Goal: Task Accomplishment & Management: Manage account settings

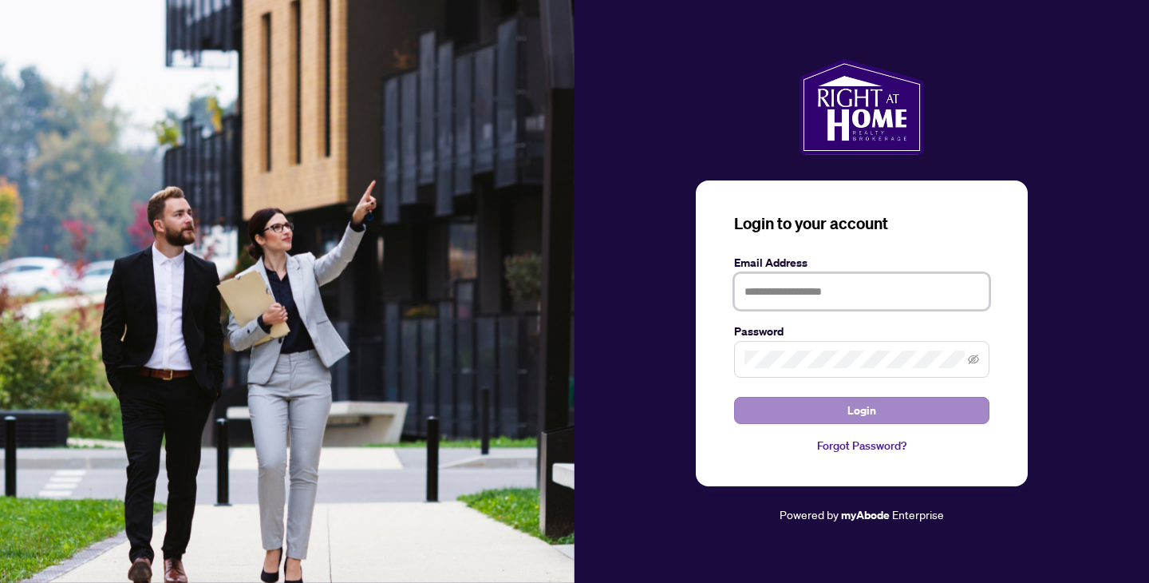
type input "**********"
click at [845, 415] on button "Login" at bounding box center [861, 410] width 255 height 27
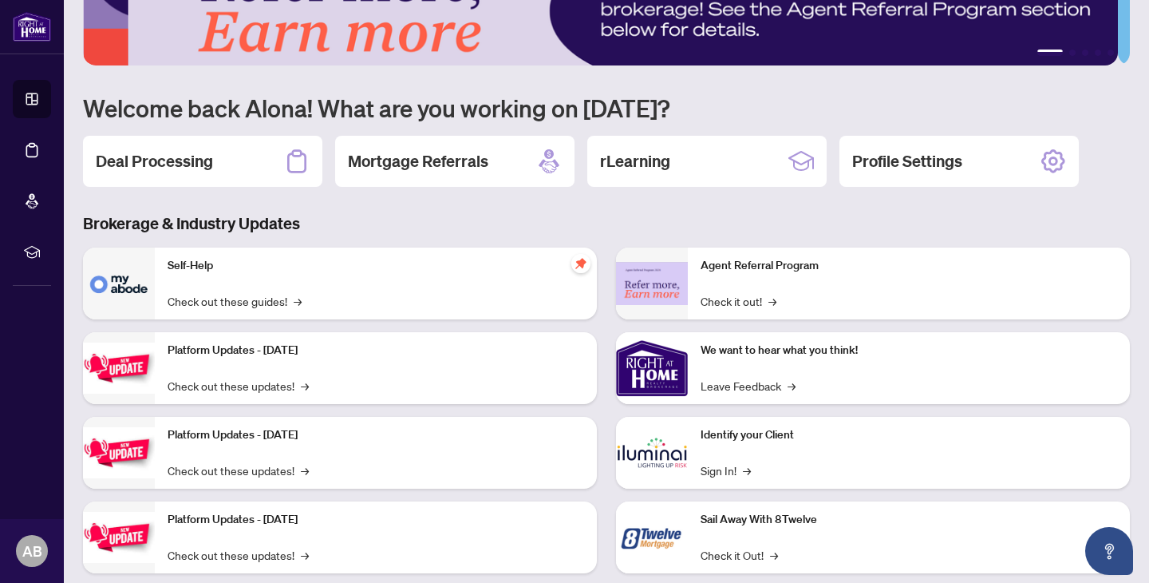
scroll to position [98, 0]
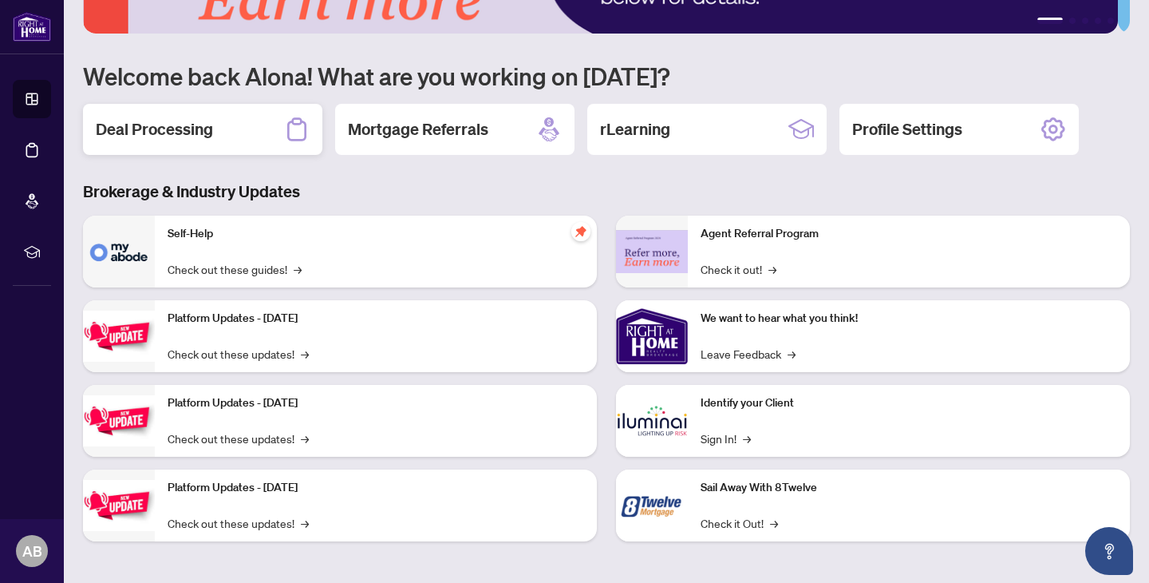
click at [253, 140] on div "Deal Processing" at bounding box center [202, 129] width 239 height 51
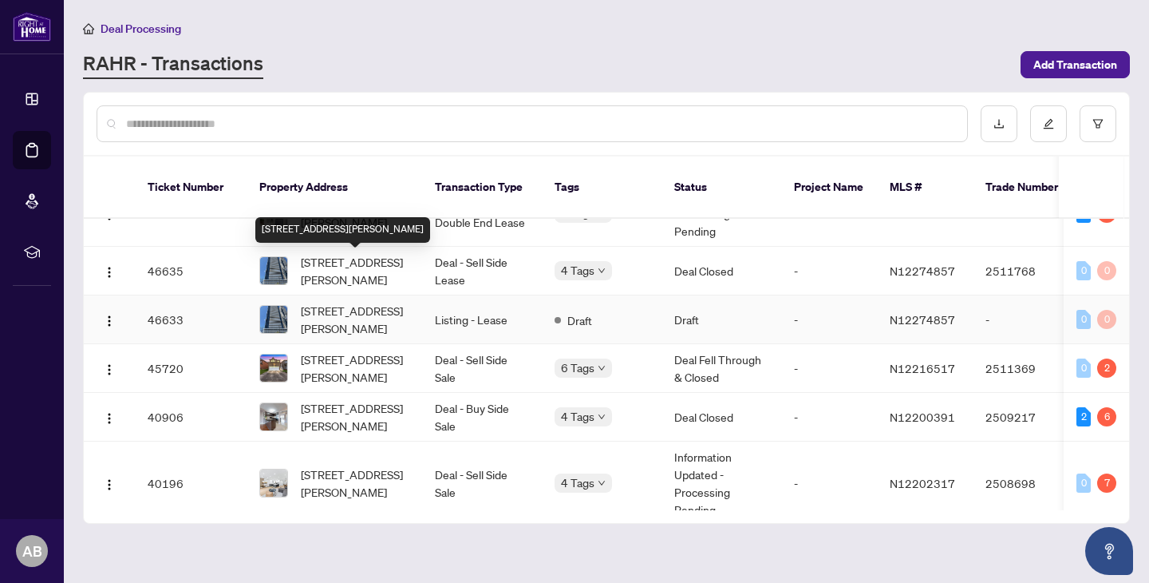
scroll to position [52, 0]
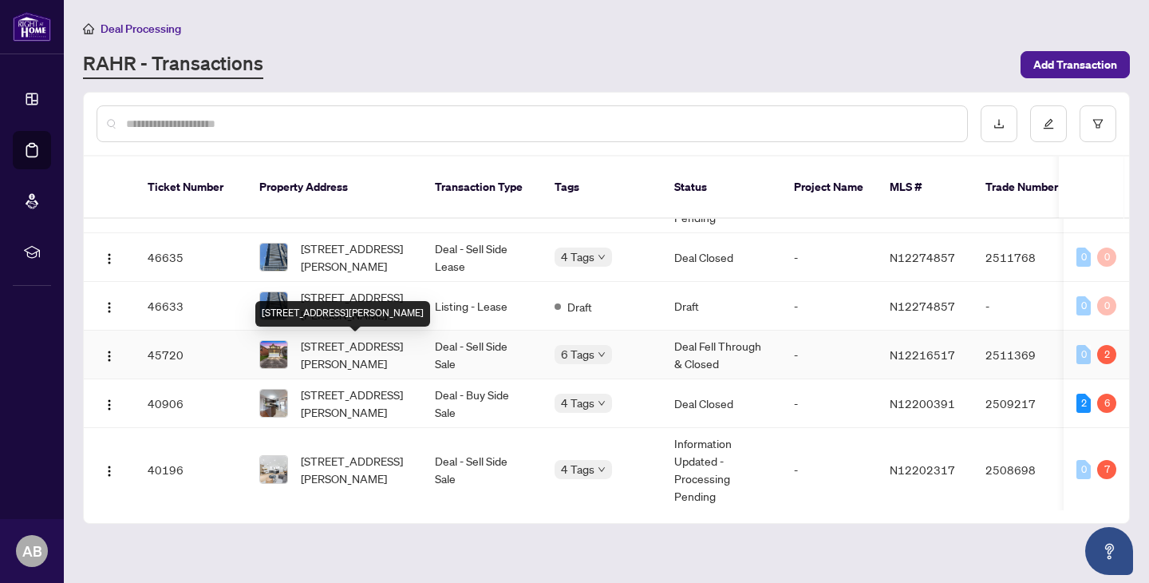
click at [357, 356] on span "[STREET_ADDRESS][PERSON_NAME]" at bounding box center [355, 354] width 109 height 35
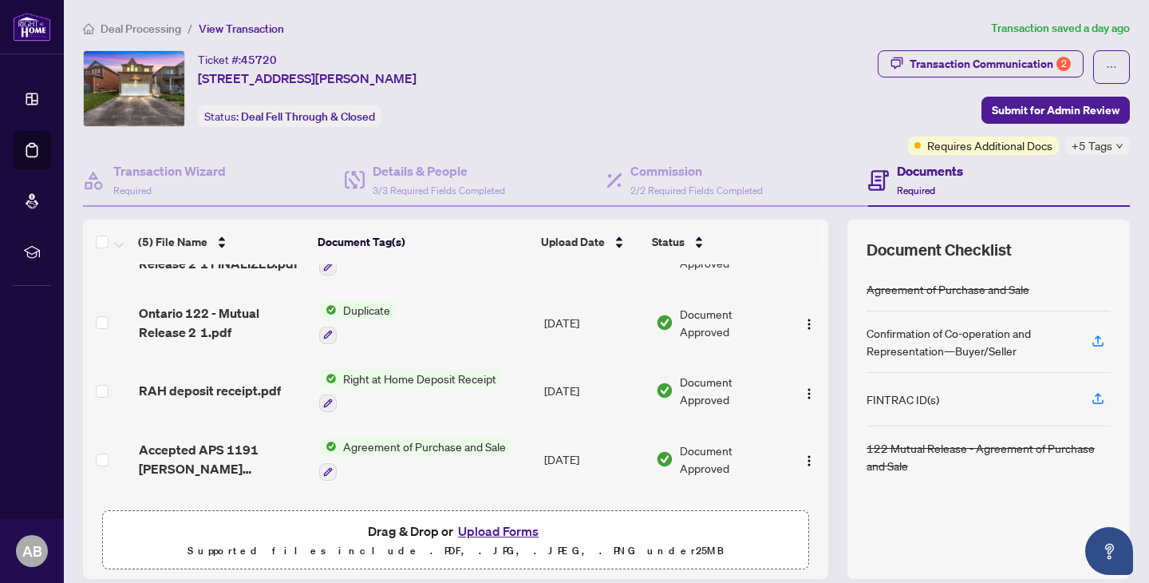
scroll to position [53, 0]
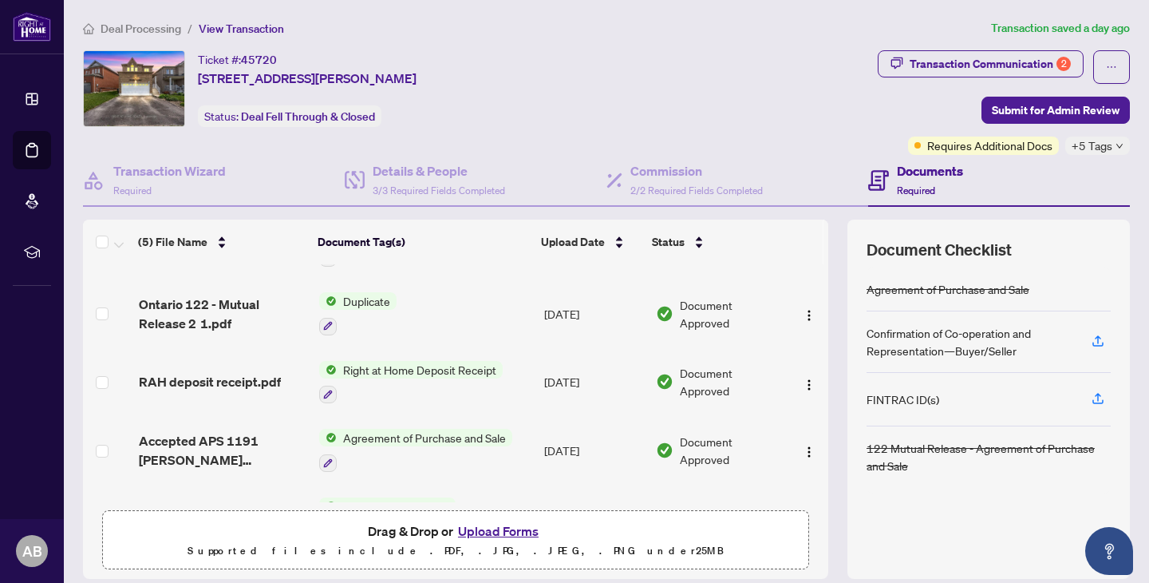
click at [499, 532] on button "Upload Forms" at bounding box center [498, 530] width 90 height 21
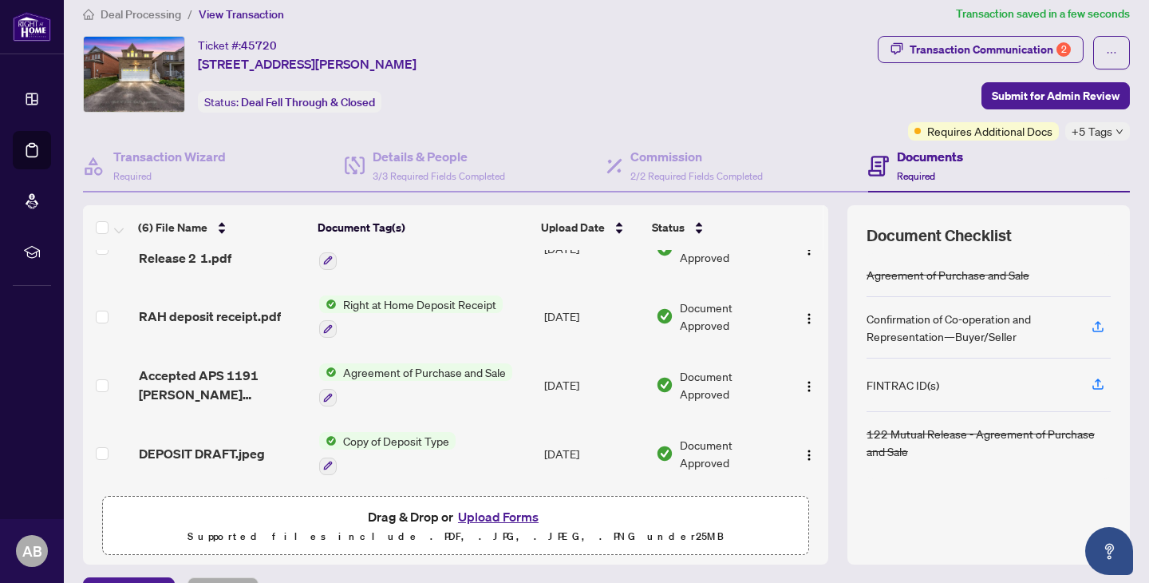
scroll to position [0, 0]
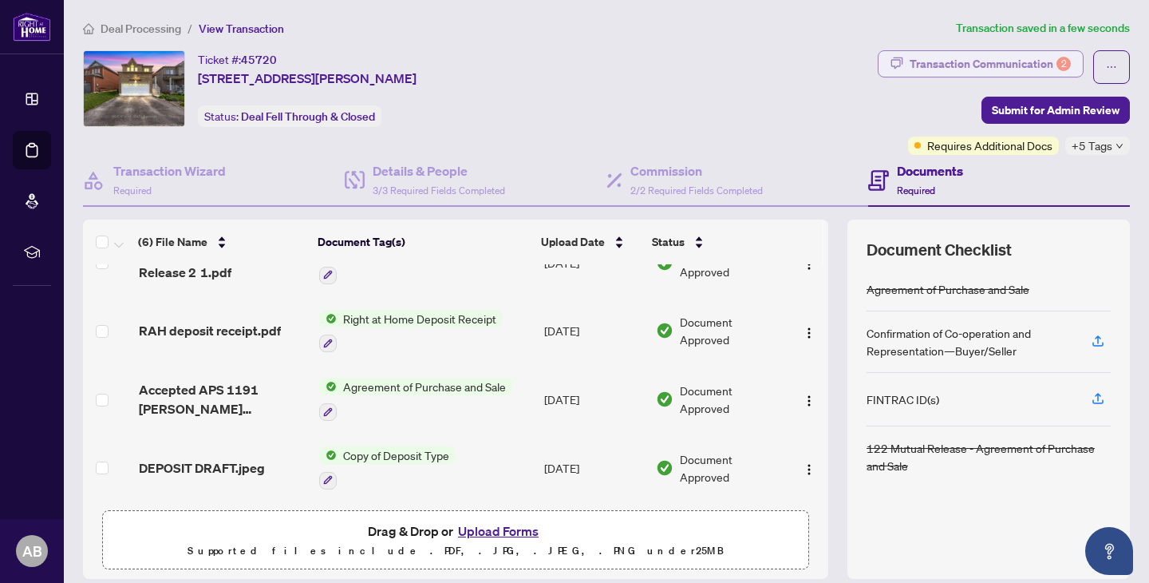
click at [1004, 62] on div "Transaction Communication 2" at bounding box center [990, 64] width 161 height 26
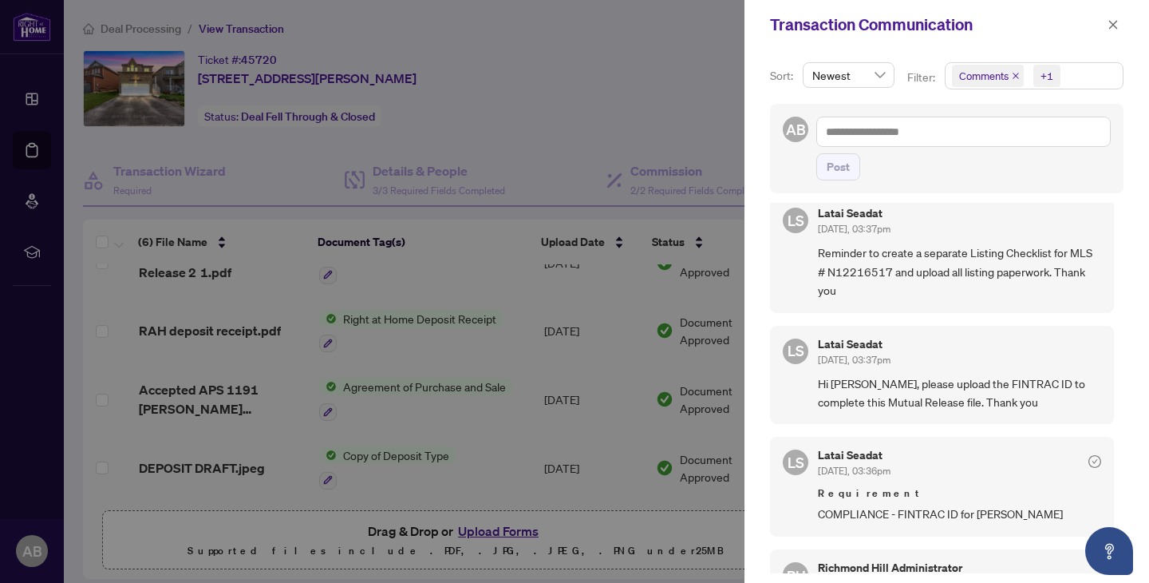
scroll to position [56, 0]
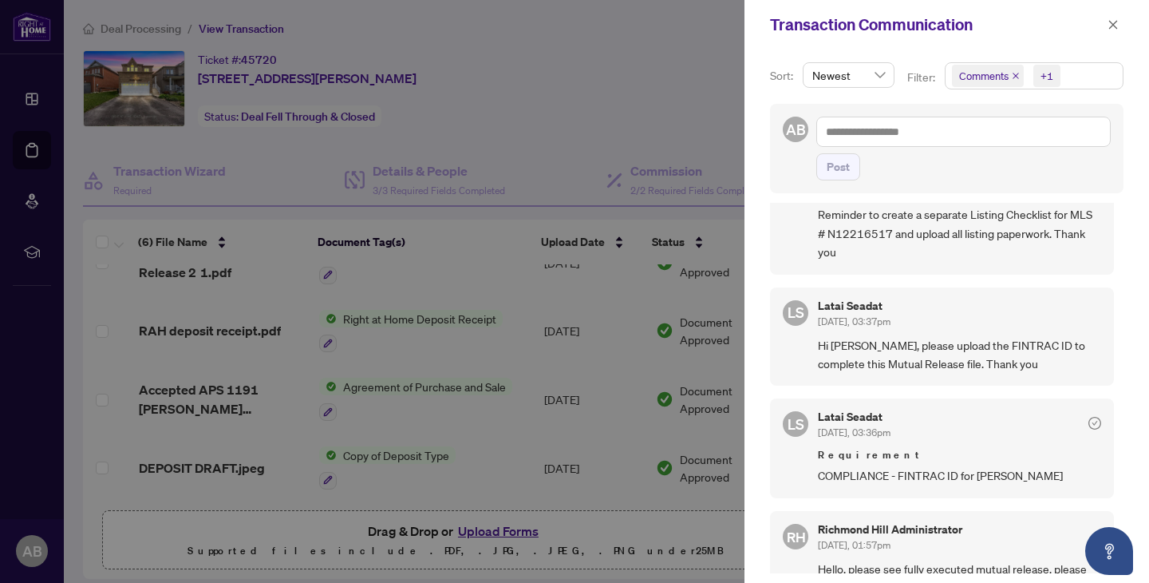
click at [599, 148] on div at bounding box center [574, 291] width 1149 height 583
click at [1109, 28] on icon "close" at bounding box center [1113, 24] width 11 height 11
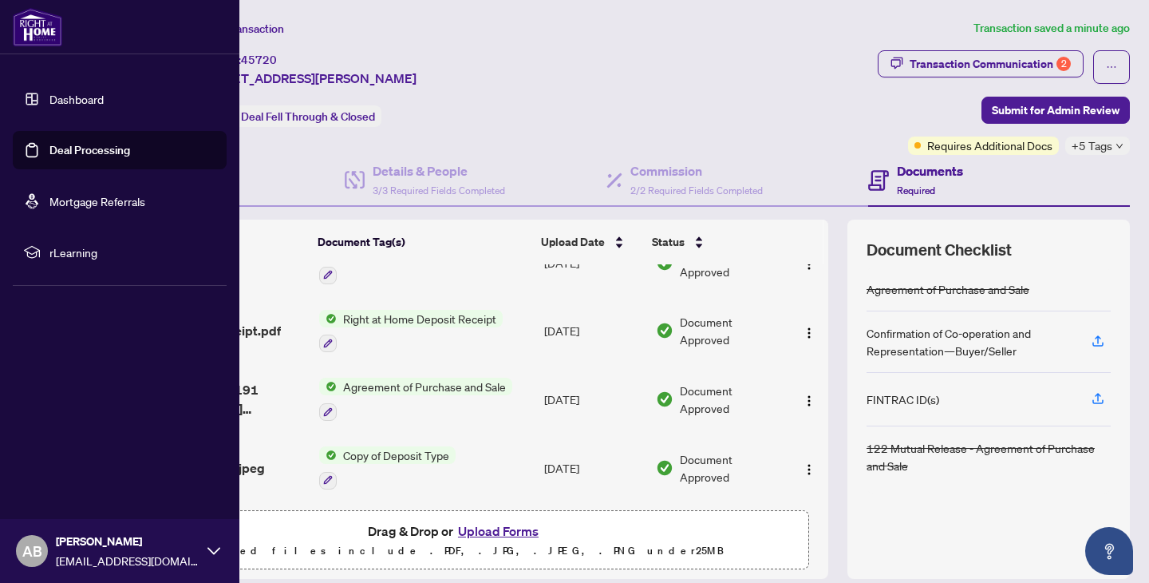
click at [97, 106] on link "Dashboard" at bounding box center [76, 99] width 54 height 14
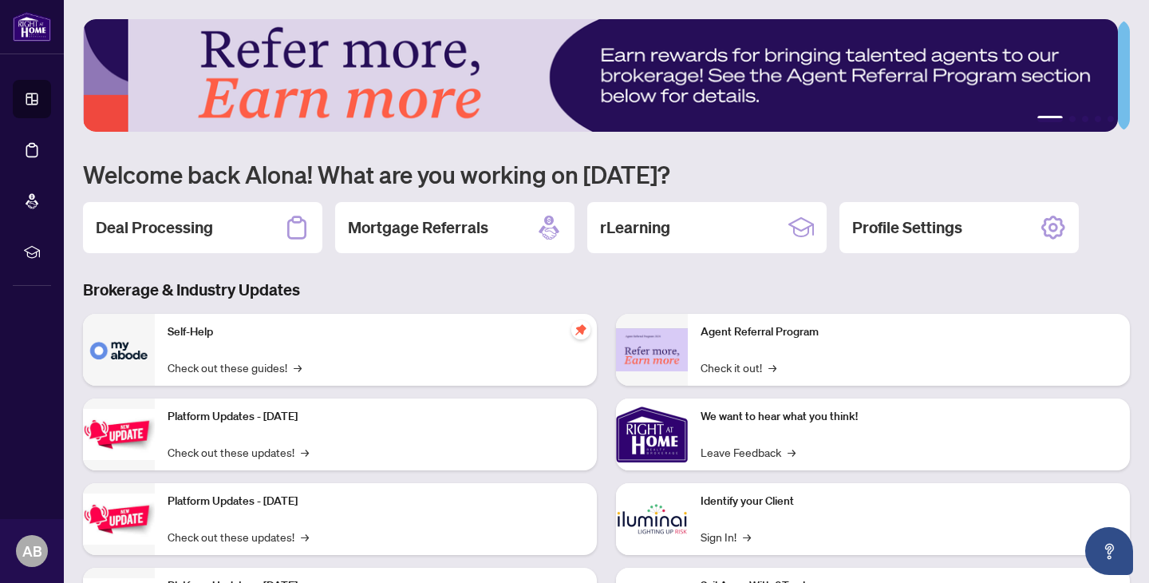
scroll to position [19, 0]
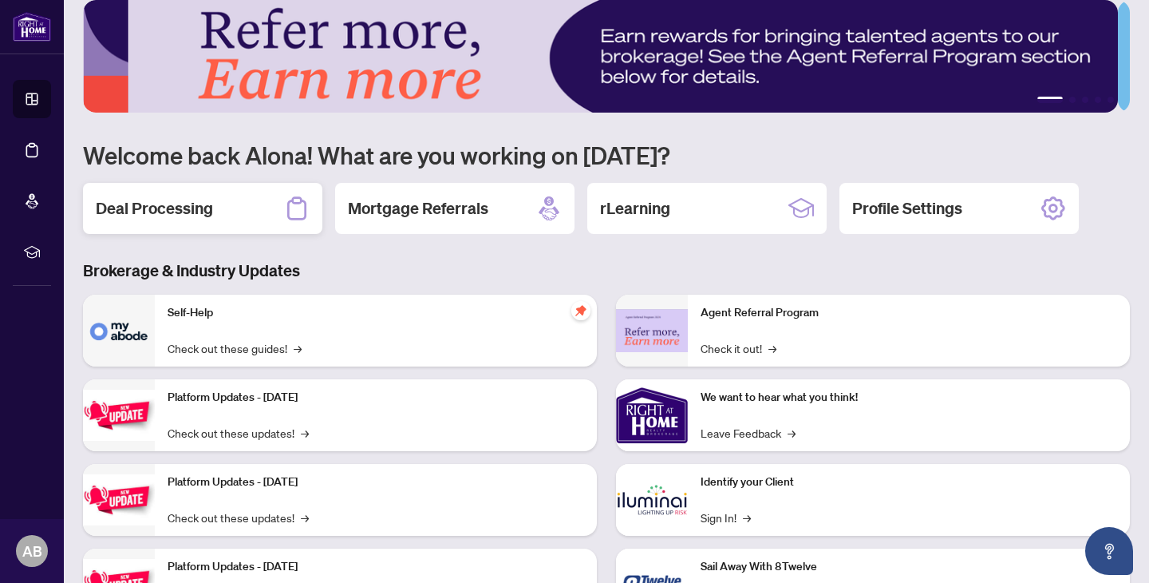
click at [186, 210] on h2 "Deal Processing" at bounding box center [154, 208] width 117 height 22
